Goal: Check status: Check status

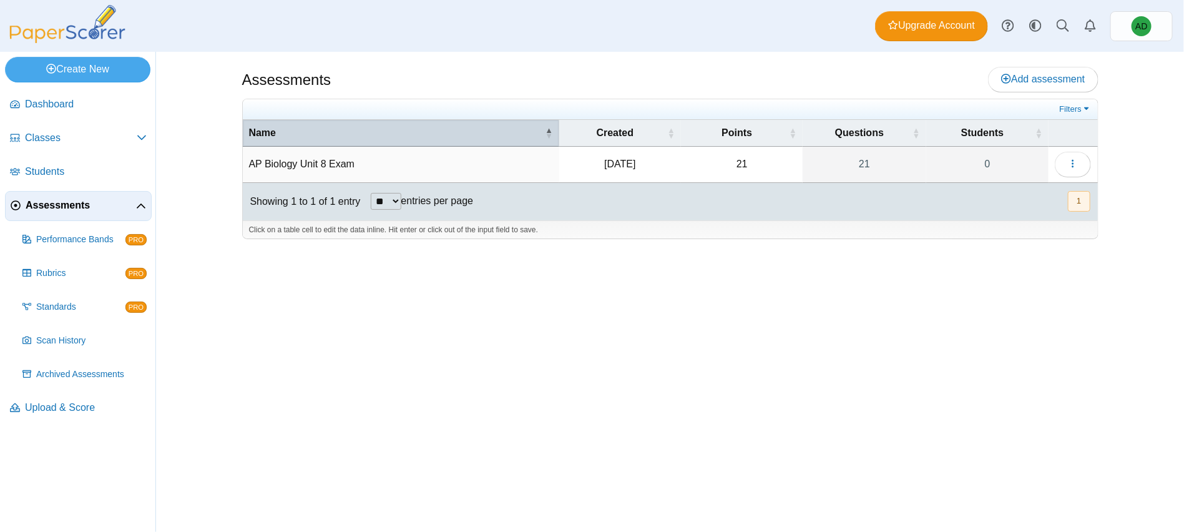
click at [310, 144] on th "Name" at bounding box center [401, 133] width 317 height 27
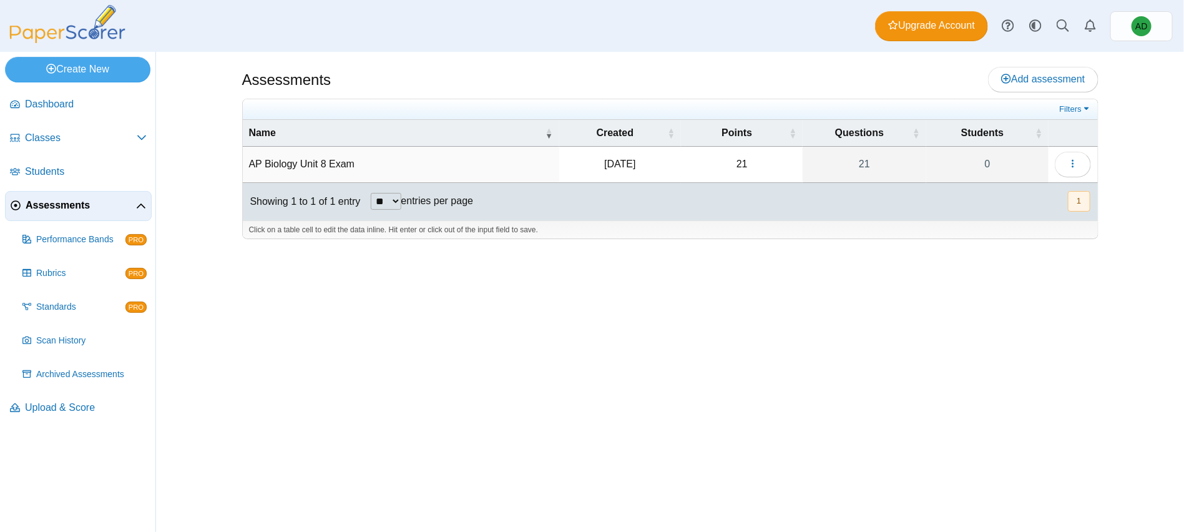
click at [328, 160] on td "AP Biology Unit 8 Exam" at bounding box center [401, 165] width 317 height 36
click at [1074, 163] on icon "button" at bounding box center [1073, 164] width 10 height 10
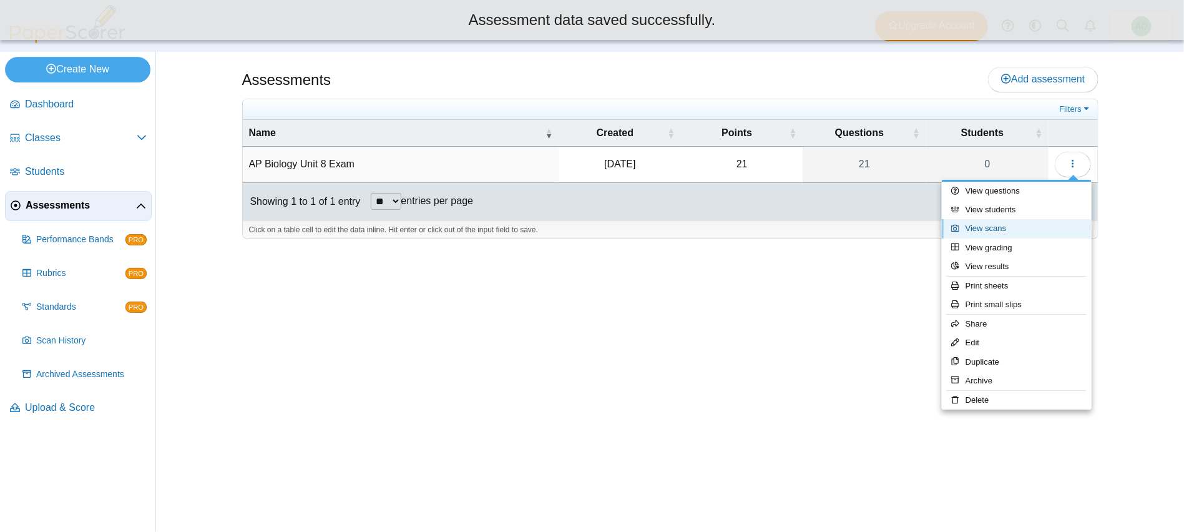
click at [1018, 234] on link "View scans" at bounding box center [1017, 228] width 150 height 19
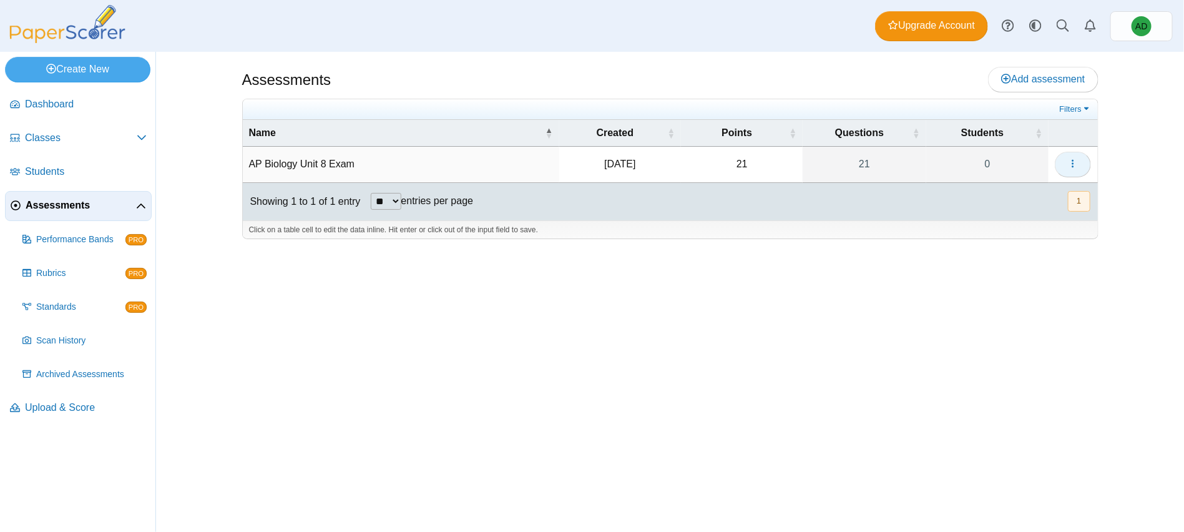
click at [1078, 159] on icon "button" at bounding box center [1073, 164] width 10 height 10
